Goal: Task Accomplishment & Management: Manage account settings

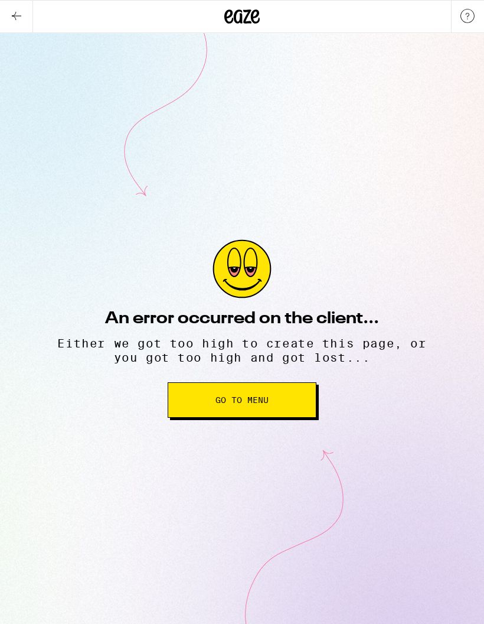
click at [281, 418] on button "Go to Menu" at bounding box center [242, 399] width 149 height 35
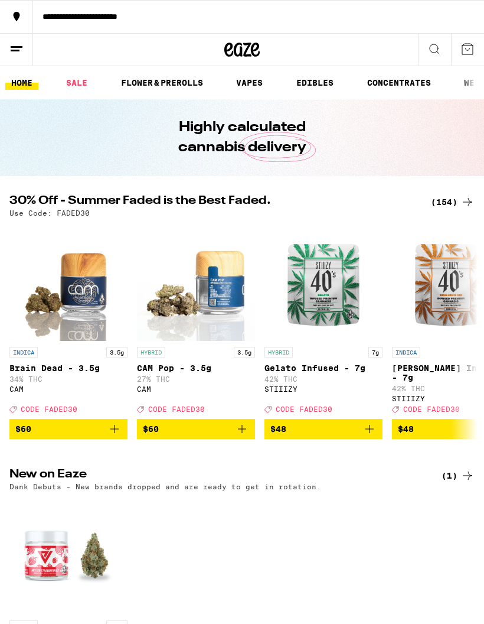
click at [471, 40] on button at bounding box center [467, 50] width 33 height 32
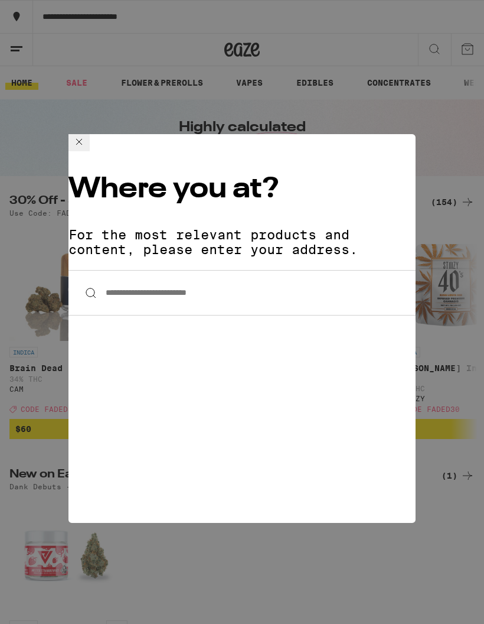
click at [86, 149] on icon at bounding box center [79, 142] width 14 height 14
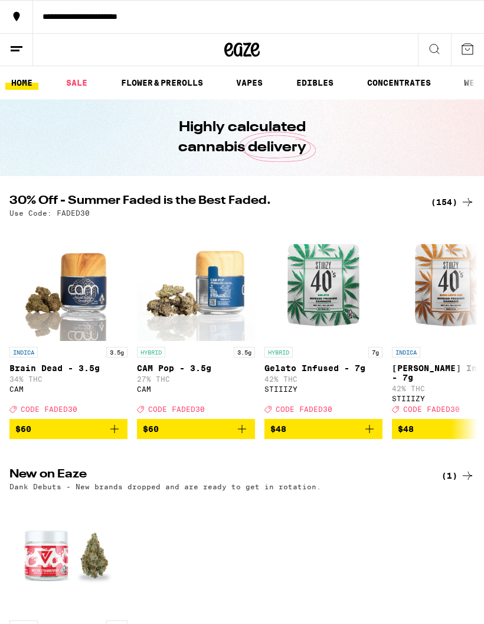
click at [21, 47] on line at bounding box center [17, 47] width 12 height 0
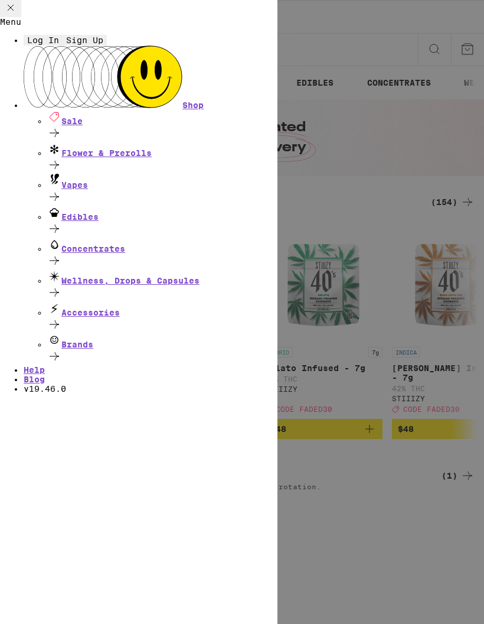
click at [63, 45] on button "Log In" at bounding box center [43, 40] width 39 height 11
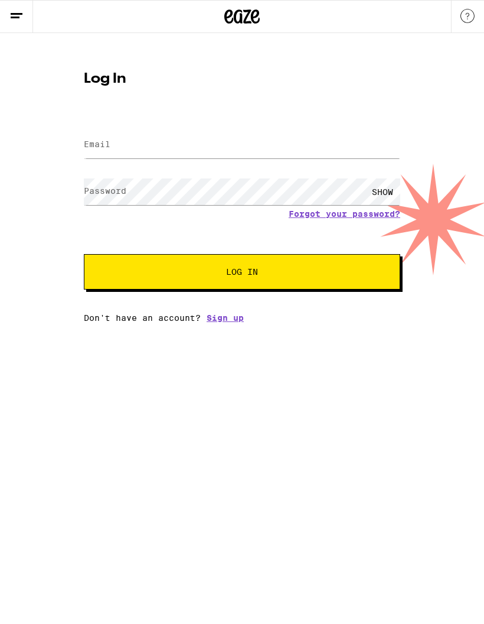
click at [112, 153] on input "Email" at bounding box center [242, 145] width 317 height 27
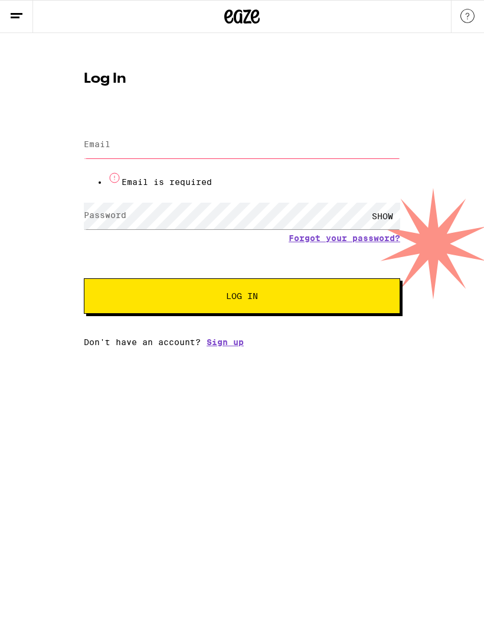
type input "[EMAIL_ADDRESS][DOMAIN_NAME]"
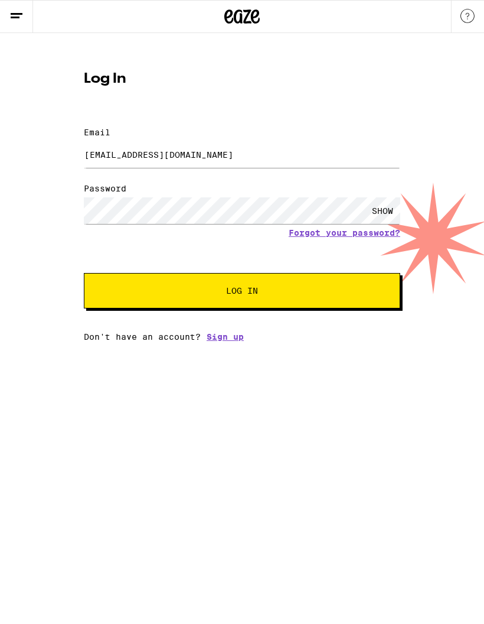
click at [360, 273] on button "Log In" at bounding box center [242, 290] width 317 height 35
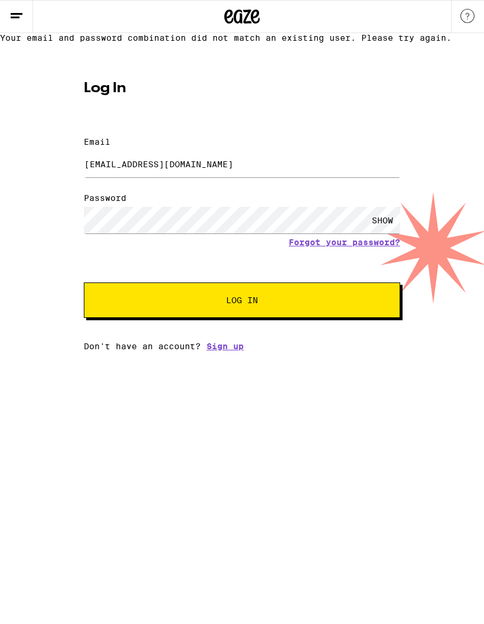
click at [338, 246] on link "Forgot your password?" at bounding box center [345, 241] width 112 height 9
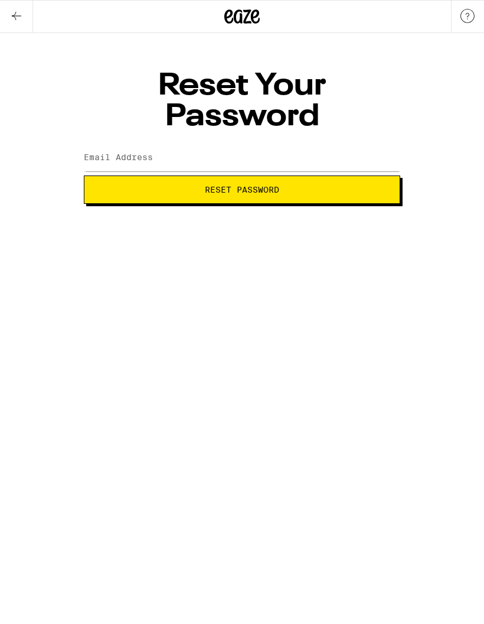
click at [109, 141] on div at bounding box center [242, 158] width 317 height 35
click at [103, 145] on input "Email Address" at bounding box center [242, 158] width 317 height 27
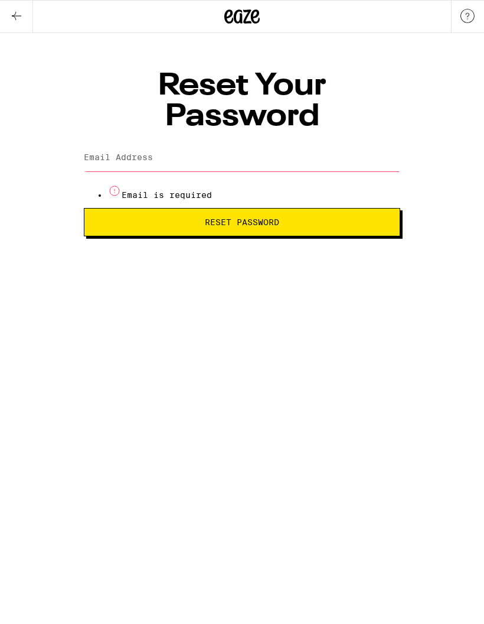
type input "[EMAIL_ADDRESS][DOMAIN_NAME]"
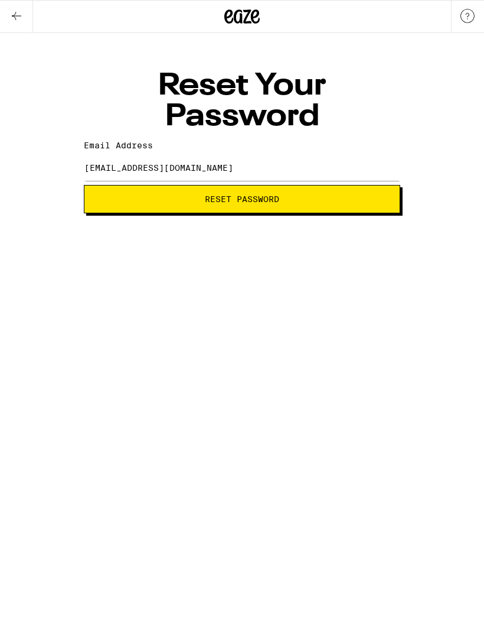
click at [325, 185] on button "Reset Password" at bounding box center [242, 199] width 317 height 28
